Goal: Transaction & Acquisition: Purchase product/service

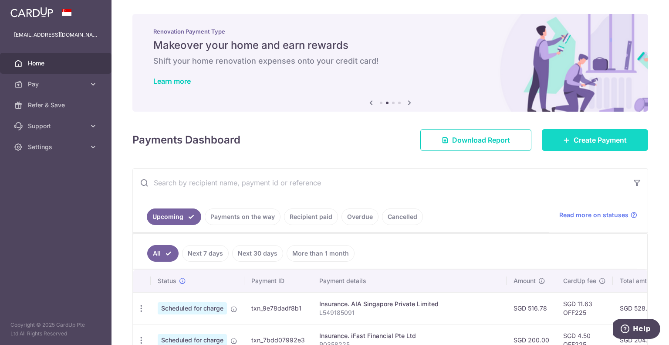
click at [593, 143] on span "Create Payment" at bounding box center [600, 140] width 53 height 10
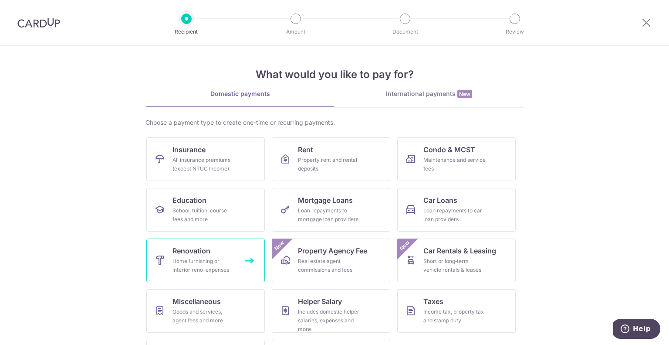
click at [197, 248] on span "Renovation" at bounding box center [192, 250] width 38 height 10
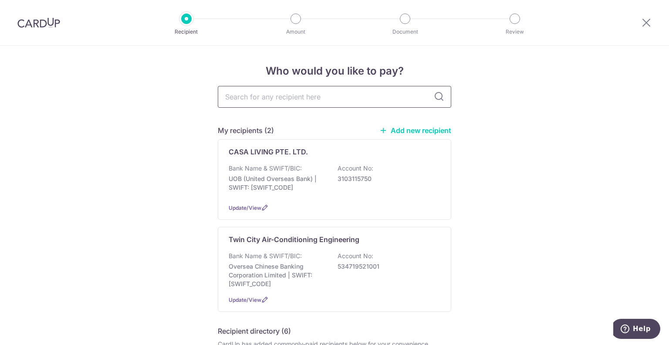
click at [293, 97] on input "text" at bounding box center [335, 97] width 234 height 22
click at [419, 129] on link "Add new recipient" at bounding box center [416, 130] width 72 height 9
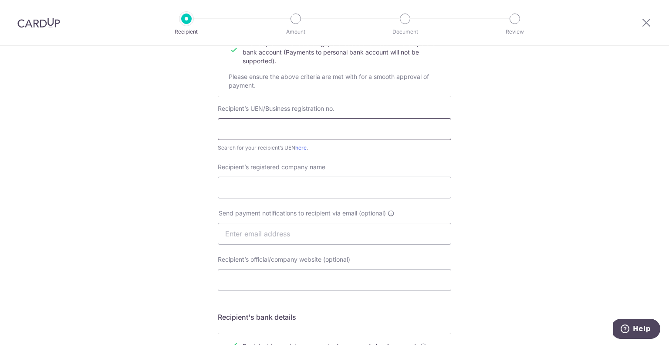
scroll to position [131, 0]
click at [384, 129] on input "text" at bounding box center [335, 127] width 234 height 22
click at [292, 184] on input "Recipient’s registered company name" at bounding box center [335, 186] width 234 height 22
paste input "WEI YOU ELECTRICAL AND PLUMBING SERVICES"
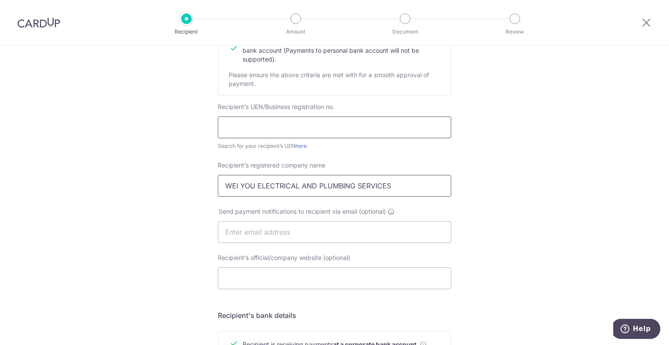
type input "WEI YOU ELECTRICAL AND PLUMBING SERVICES"
click at [280, 130] on input "text" at bounding box center [335, 127] width 234 height 22
click at [265, 133] on input "text" at bounding box center [335, 127] width 234 height 22
paste input "52817129A"
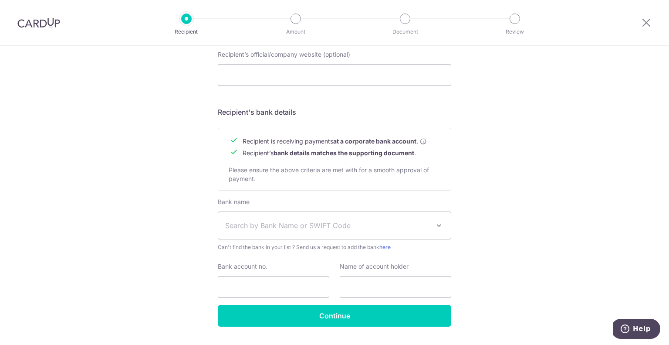
scroll to position [356, 0]
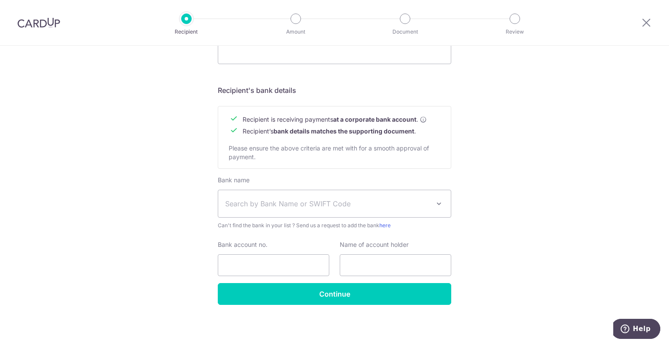
type input "52817129A"
click at [261, 204] on span "Search by Bank Name or SWIFT Code" at bounding box center [327, 203] width 205 height 10
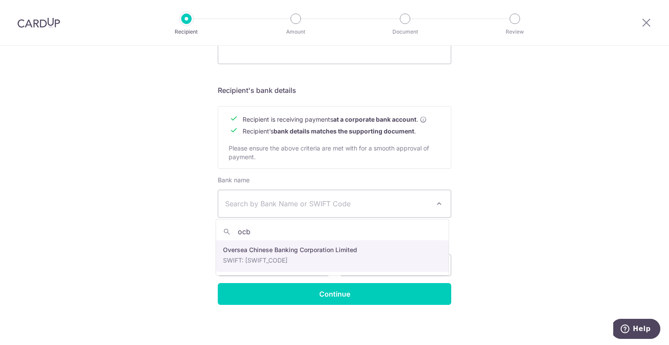
type input "ocb"
select select "12"
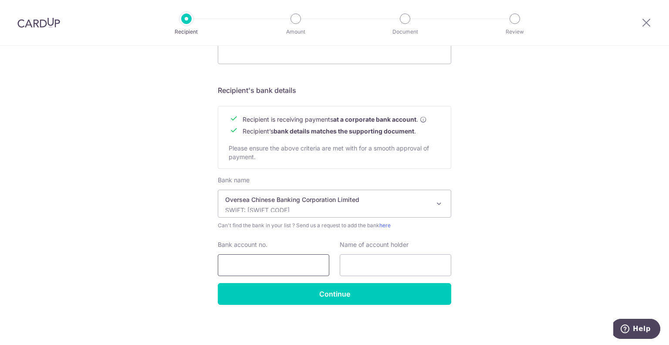
click at [274, 263] on input "Bank account no." at bounding box center [274, 265] width 112 height 22
click at [518, 241] on div "Who would you like to pay? Your recipient does not need a CardUp account to rec…" at bounding box center [334, 17] width 669 height 655
click at [258, 262] on input "Bank account no." at bounding box center [274, 265] width 112 height 22
drag, startPoint x: 501, startPoint y: 259, endPoint x: 435, endPoint y: 258, distance: 65.4
click at [501, 259] on div "Who would you like to pay? Your recipient does not need a CardUp account to rec…" at bounding box center [334, 17] width 669 height 655
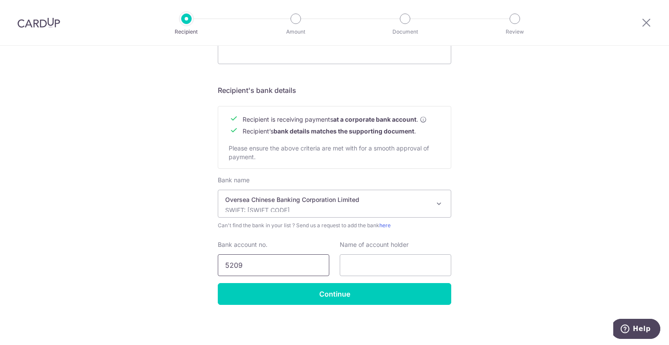
click at [245, 265] on input "5209" at bounding box center [274, 265] width 112 height 22
type input "5209087203"
click at [357, 256] on input "text" at bounding box center [396, 265] width 112 height 22
click at [388, 262] on input "text" at bounding box center [396, 265] width 112 height 22
click at [351, 268] on input "text" at bounding box center [396, 265] width 112 height 22
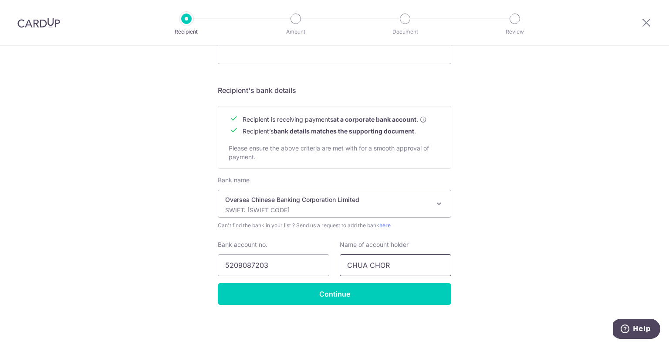
click at [398, 263] on input "CHUA CHOR" at bounding box center [396, 265] width 112 height 22
click at [434, 262] on input "CHUA CHOR WHUAN/** NG CHOI KUEN (WU CUI" at bounding box center [396, 265] width 112 height 22
type input "CHUA CHOR WHUAN/** NG CHOI KUEN (WU CUI JUAN)**"
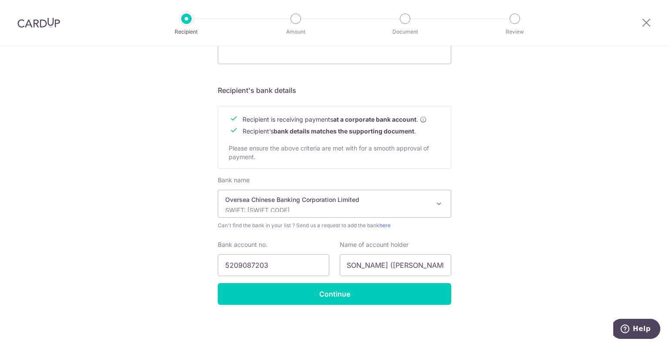
scroll to position [0, 0]
click at [431, 265] on input "CHUA CHOR WHUAN/** NG CHOI KUEN (WU CUI JUAN)**" at bounding box center [396, 265] width 112 height 22
click at [377, 265] on input "CHUA CHOR WHUAN/** NG CHOI KUEN (WU CUI JUAN)**" at bounding box center [396, 265] width 112 height 22
click at [370, 267] on input "CHUA CHOR WHUAN/** NG CHOI KUEN (WU CUI JUAN)**" at bounding box center [396, 265] width 112 height 22
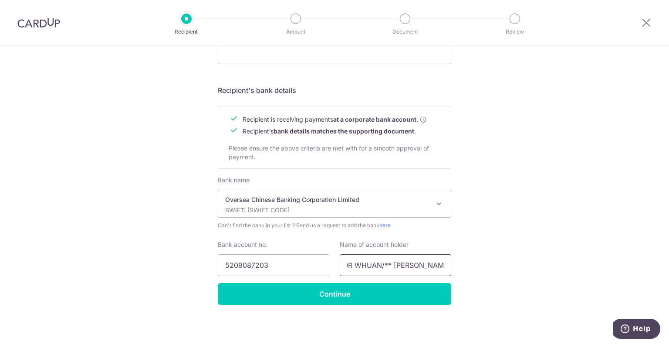
scroll to position [0, 15]
click at [410, 263] on input "CHUA CHOR WHUAN/** NG CHOI KUEN (WU CUI JUAN)**" at bounding box center [396, 265] width 112 height 22
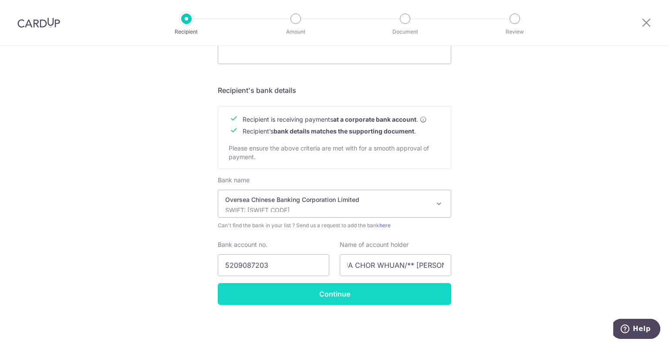
scroll to position [0, 0]
click at [382, 292] on input "Continue" at bounding box center [335, 294] width 234 height 22
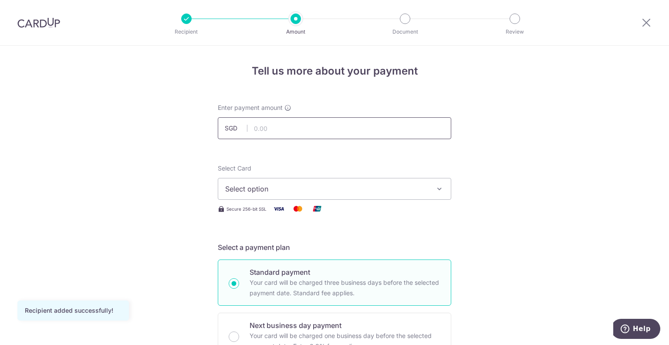
click at [261, 126] on input "text" at bounding box center [335, 128] width 234 height 22
type input "1,000.00"
click at [345, 193] on span "Select option" at bounding box center [326, 188] width 203 height 10
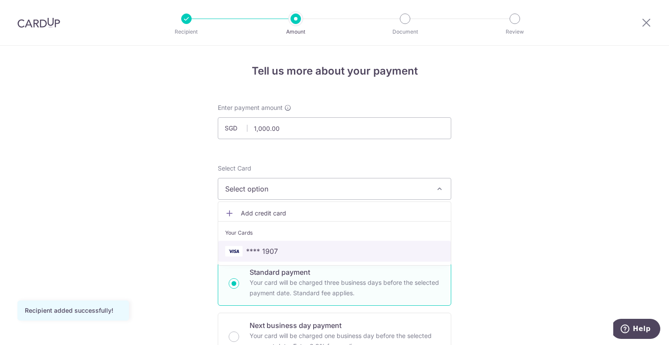
click at [305, 248] on span "**** 1907" at bounding box center [334, 251] width 219 height 10
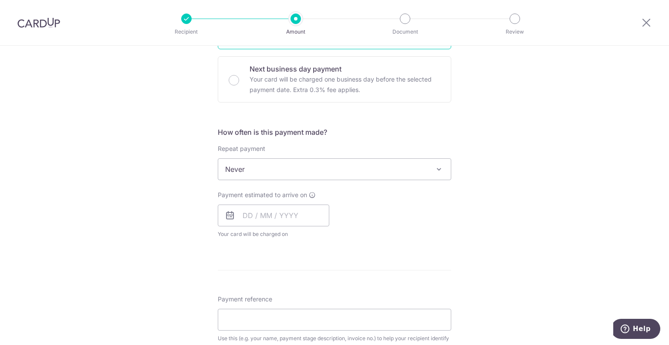
scroll to position [305, 0]
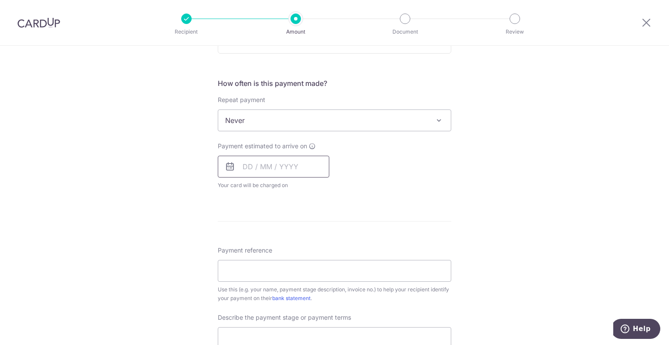
click at [245, 166] on input "text" at bounding box center [274, 167] width 112 height 22
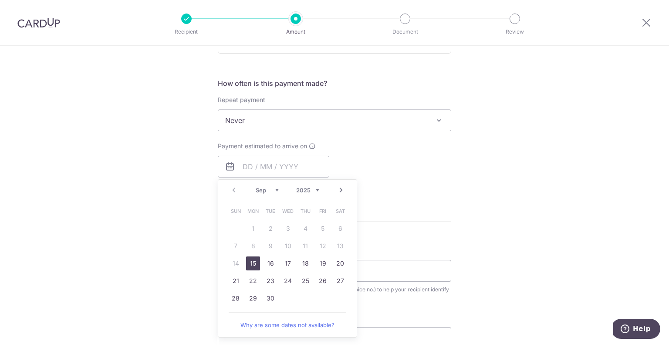
click at [252, 264] on link "15" at bounding box center [253, 263] width 14 height 14
type input "[DATE]"
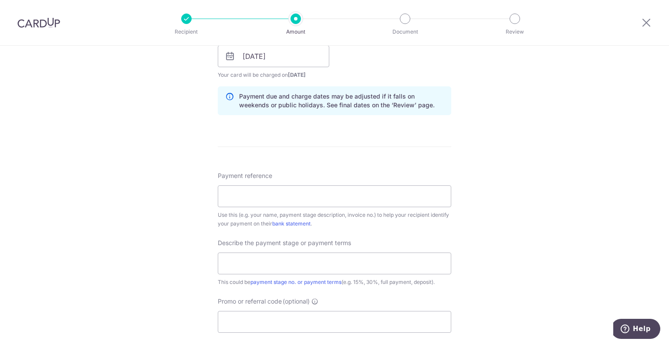
scroll to position [436, 0]
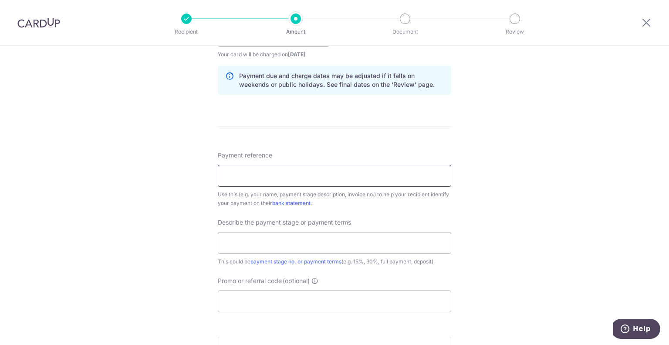
click at [282, 178] on input "Payment reference" at bounding box center [335, 176] width 234 height 22
paste input "C067/09/2025"
type input "C067/09/2025 - 166A Yung Kuang Road"
click at [275, 242] on input "text" at bounding box center [335, 243] width 234 height 22
type input "50% deposit"
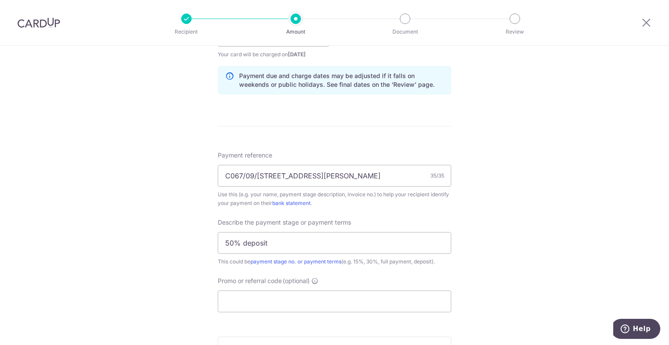
click at [149, 253] on div "Tell us more about your payment Enter payment amount SGD 1,000.00 1000.00 Recip…" at bounding box center [334, 51] width 669 height 882
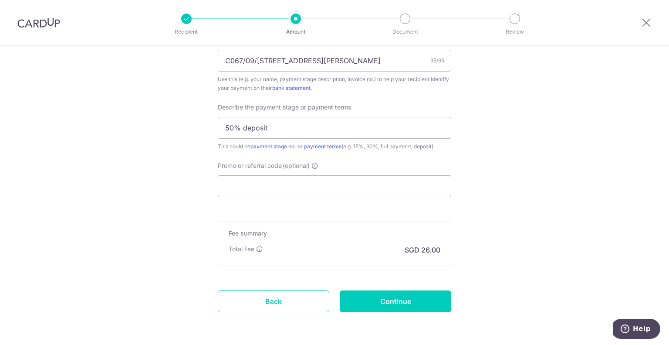
scroll to position [567, 0]
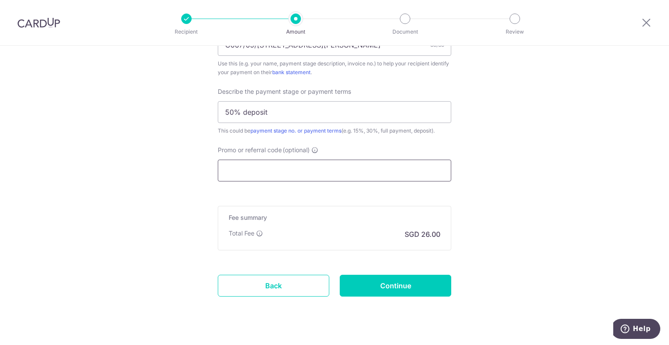
click at [274, 165] on input "Promo or referral code (optional)" at bounding box center [335, 170] width 234 height 22
click at [324, 169] on input "Promo or referral code (optional)" at bounding box center [335, 170] width 234 height 22
paste input "OFF225"
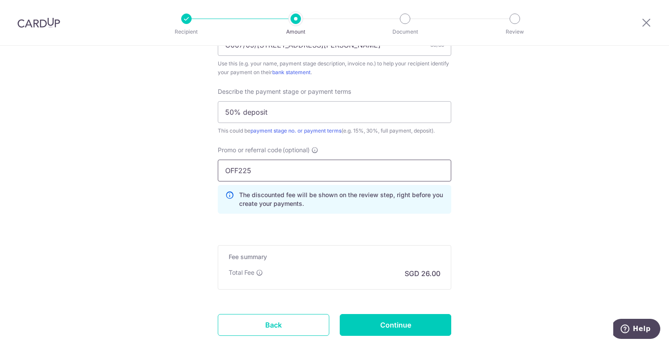
type input "OFF225"
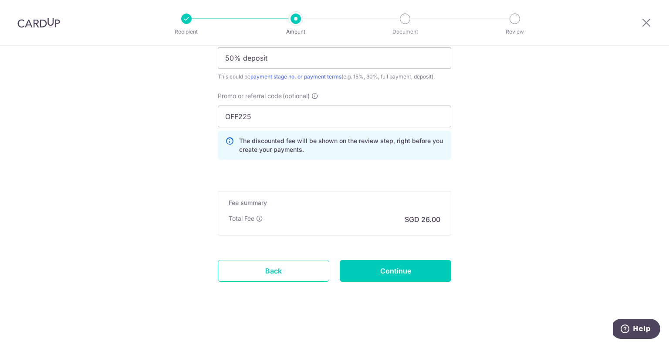
scroll to position [621, 0]
click at [375, 268] on input "Continue" at bounding box center [396, 270] width 112 height 22
type input "Create Schedule"
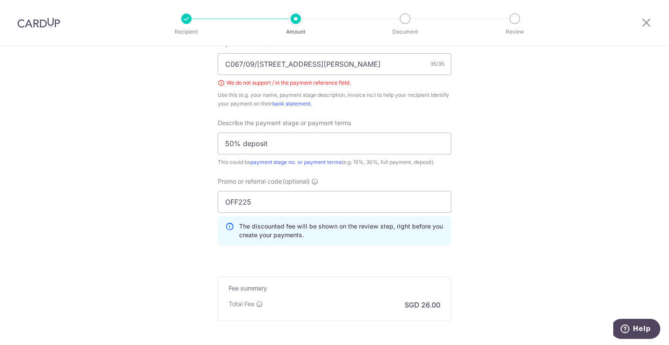
scroll to position [492, 0]
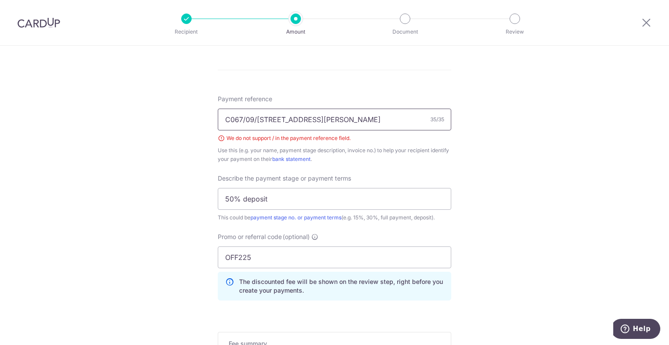
click at [275, 117] on input "C067/09/[STREET_ADDRESS][PERSON_NAME]" at bounding box center [335, 120] width 234 height 22
click at [244, 118] on input "C067/09/[STREET_ADDRESS][PERSON_NAME]" at bounding box center [335, 120] width 234 height 22
click at [255, 119] on input "C067 09/2025 - 166A Yung Kuang Road" at bounding box center [335, 120] width 234 height 22
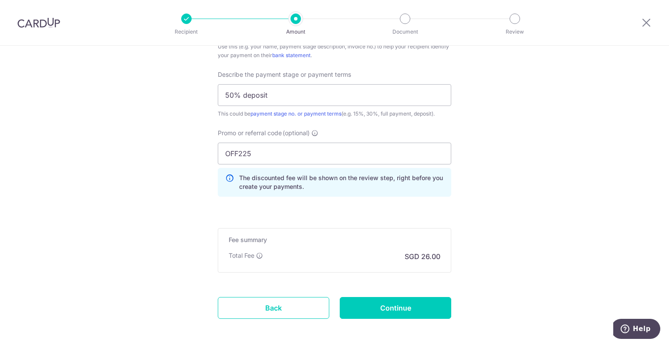
scroll to position [633, 0]
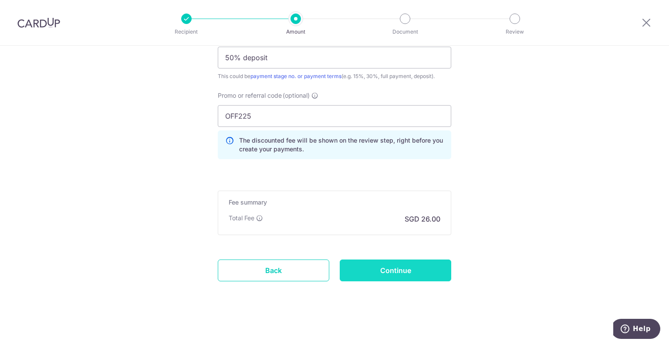
type input "C067 09 2025 - 166A Yung Kuang Road"
click at [377, 273] on input "Continue" at bounding box center [396, 270] width 112 height 22
type input "Create Schedule"
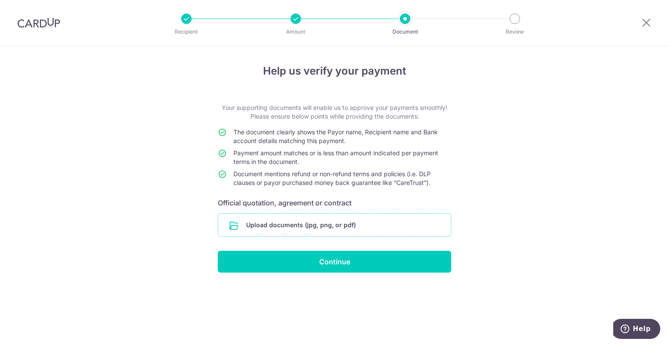
click at [349, 229] on input "file" at bounding box center [334, 225] width 233 height 23
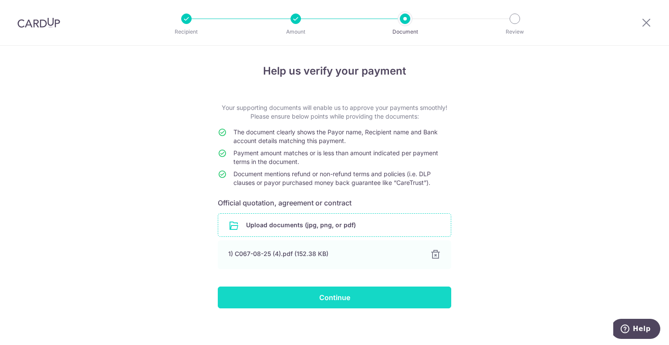
click at [378, 295] on input "Continue" at bounding box center [335, 297] width 234 height 22
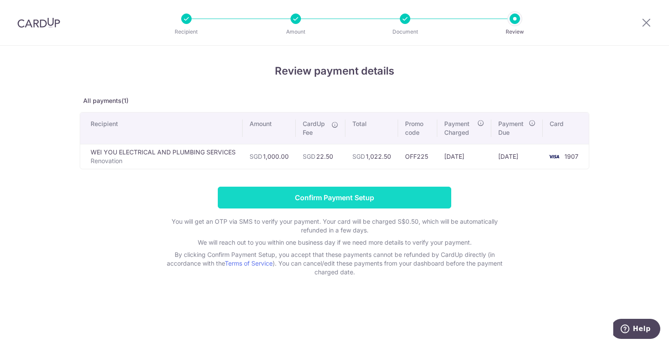
click at [290, 191] on input "Confirm Payment Setup" at bounding box center [335, 198] width 234 height 22
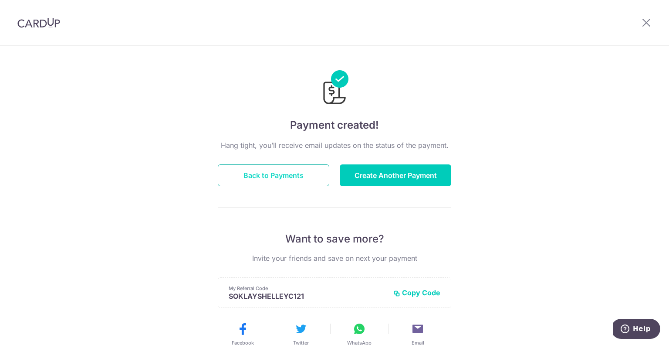
click at [288, 178] on button "Back to Payments" at bounding box center [274, 175] width 112 height 22
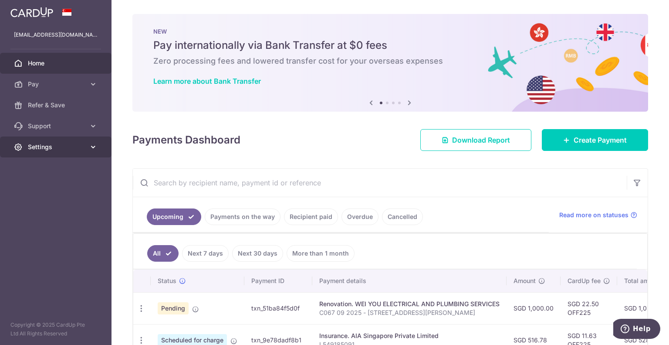
click at [81, 146] on span "Settings" at bounding box center [57, 147] width 58 height 9
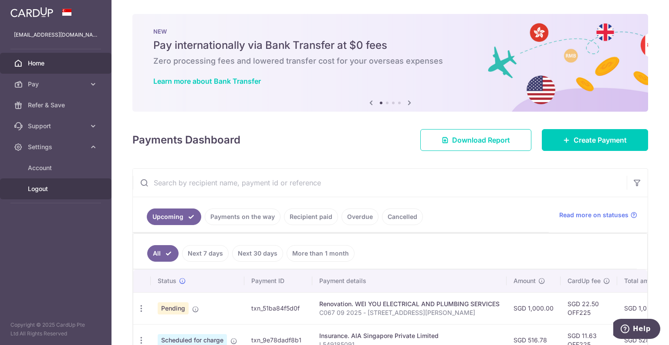
click at [64, 190] on span "Logout" at bounding box center [57, 188] width 58 height 9
